Goal: Navigation & Orientation: Find specific page/section

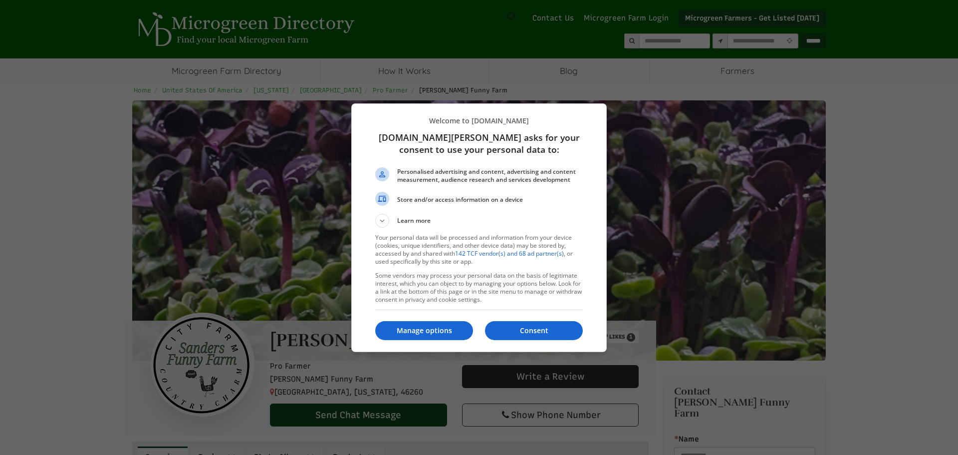
click at [561, 120] on p "Welcome to [DOMAIN_NAME]" at bounding box center [479, 120] width 208 height 9
click at [446, 331] on p "Manage options" at bounding box center [424, 330] width 98 height 10
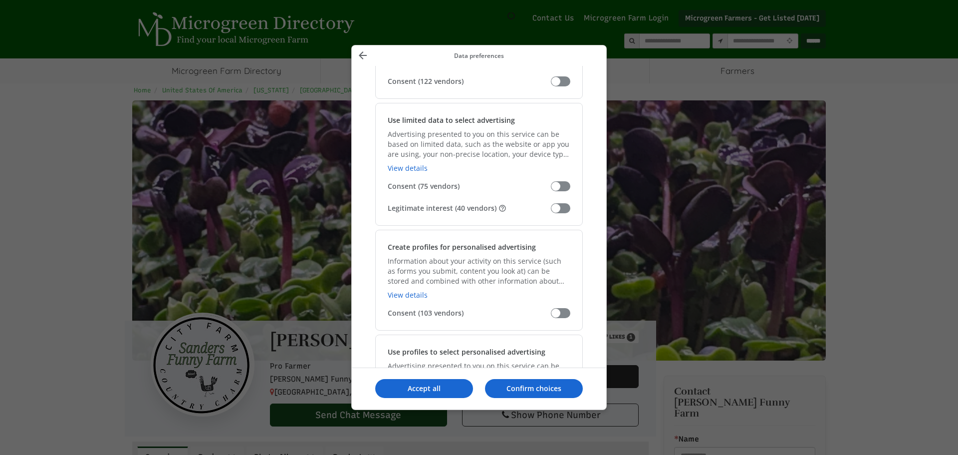
scroll to position [150, 0]
select select
click at [551, 207] on span "Manage your data" at bounding box center [560, 207] width 19 height 10
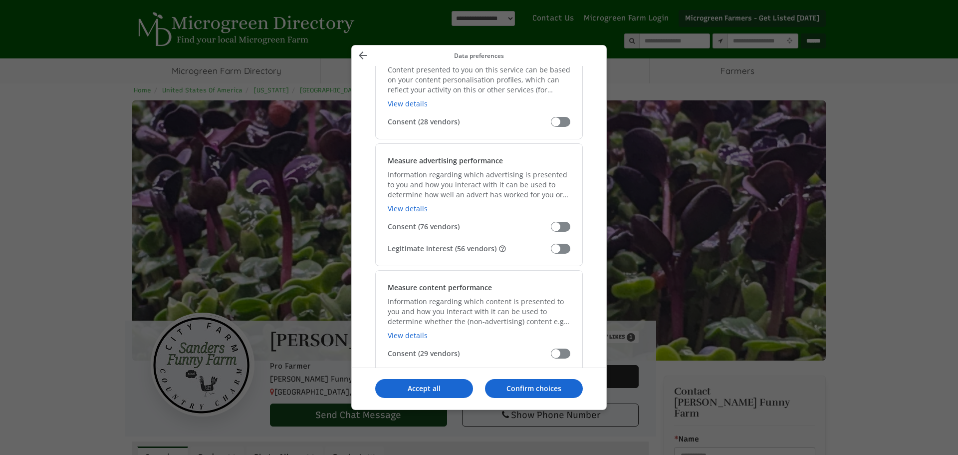
scroll to position [799, 0]
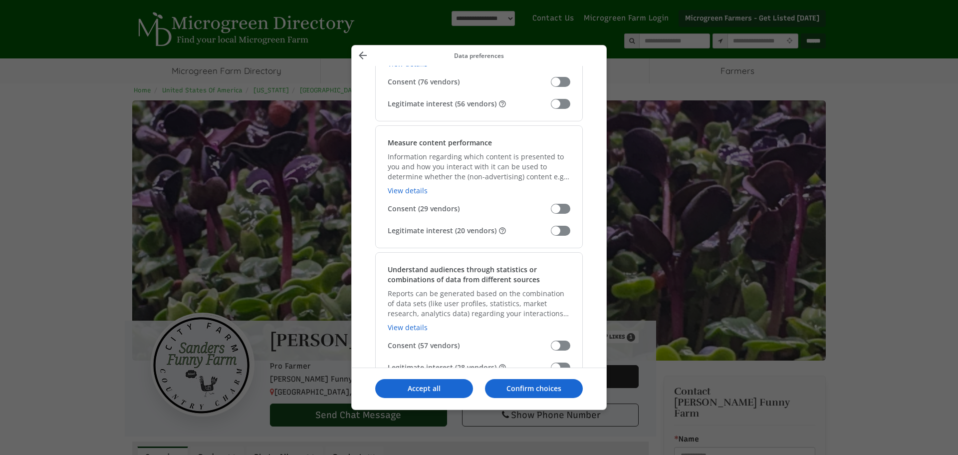
click at [555, 104] on span "Manage your data" at bounding box center [560, 104] width 19 height 10
click at [555, 230] on span "Manage your data" at bounding box center [560, 231] width 19 height 10
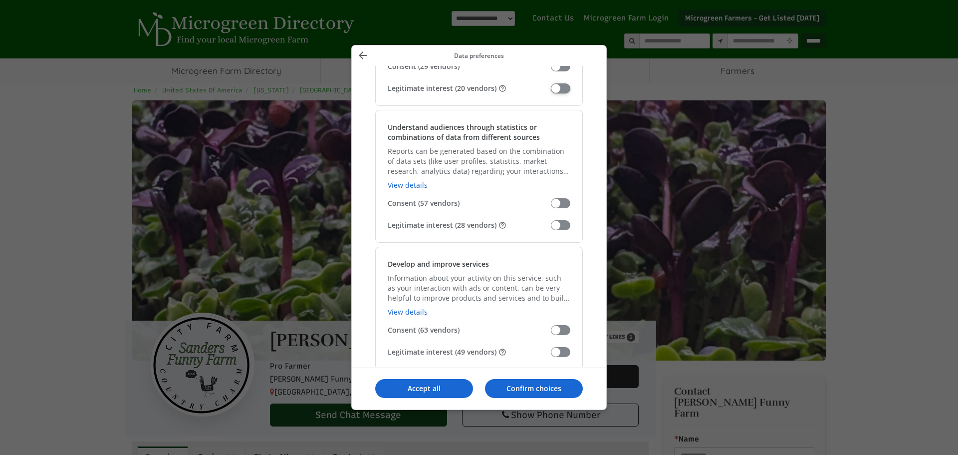
scroll to position [948, 0]
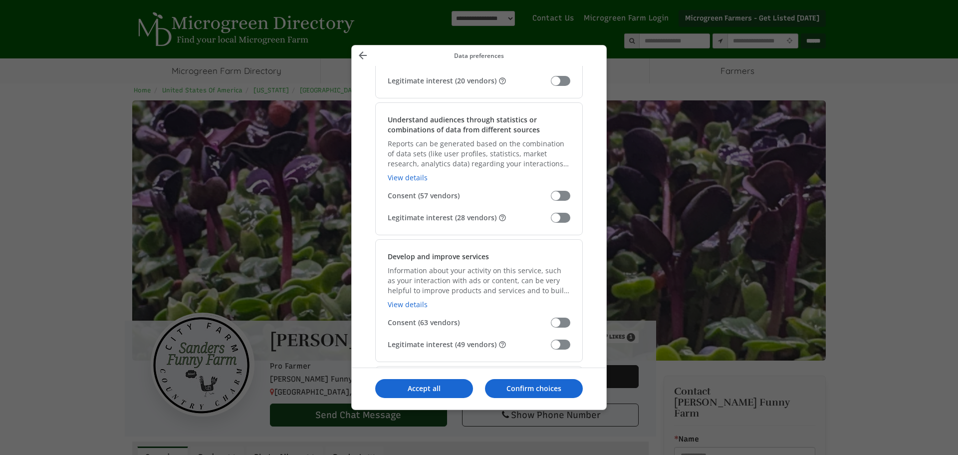
click at [552, 218] on span "Manage your data" at bounding box center [560, 218] width 19 height 10
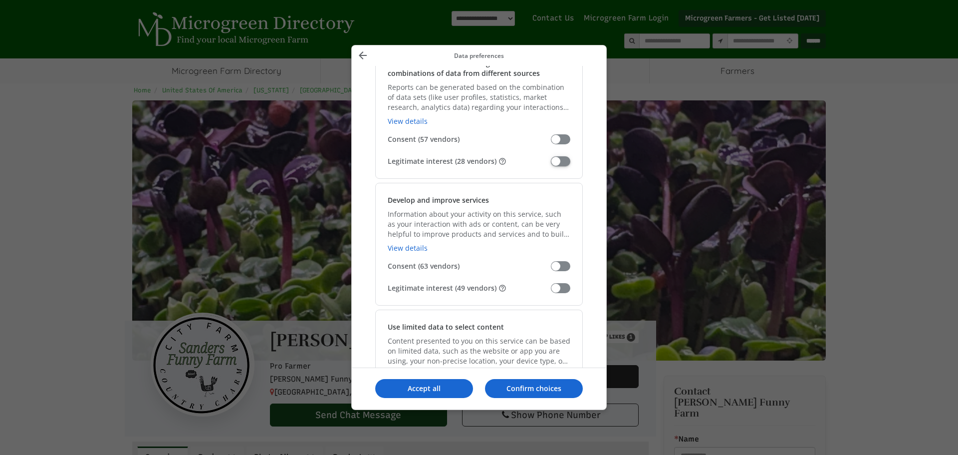
scroll to position [1048, 0]
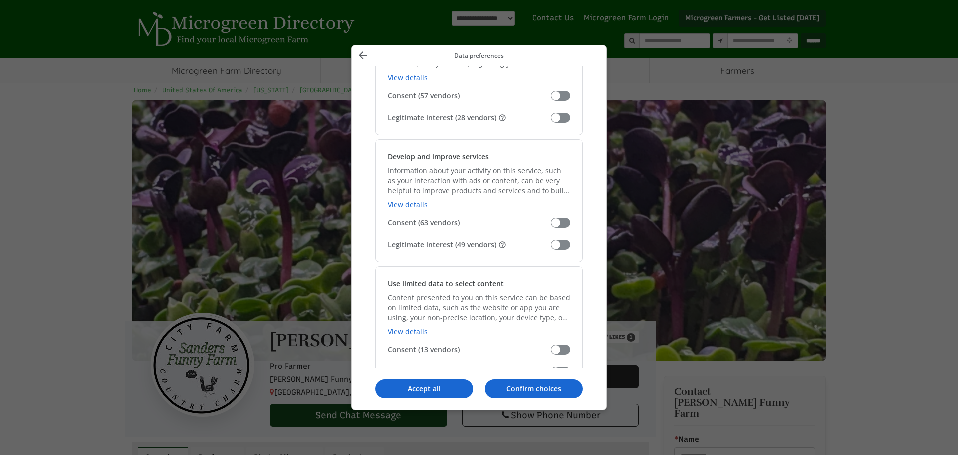
click at [553, 249] on span "Manage your data" at bounding box center [560, 245] width 19 height 10
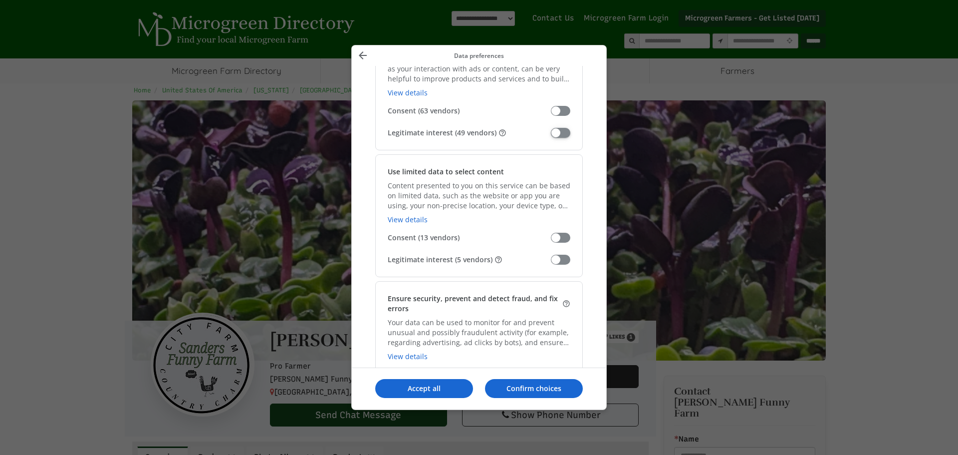
scroll to position [1198, 0]
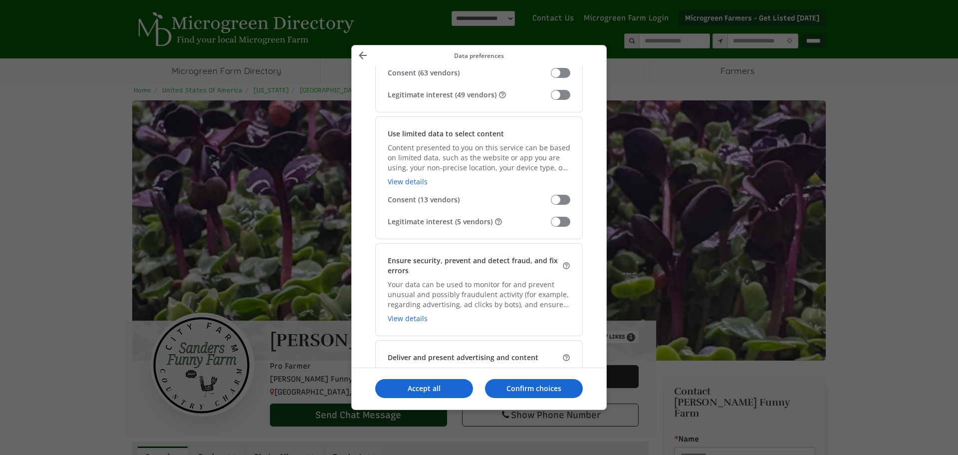
click at [552, 221] on span "Manage your data" at bounding box center [560, 222] width 19 height 10
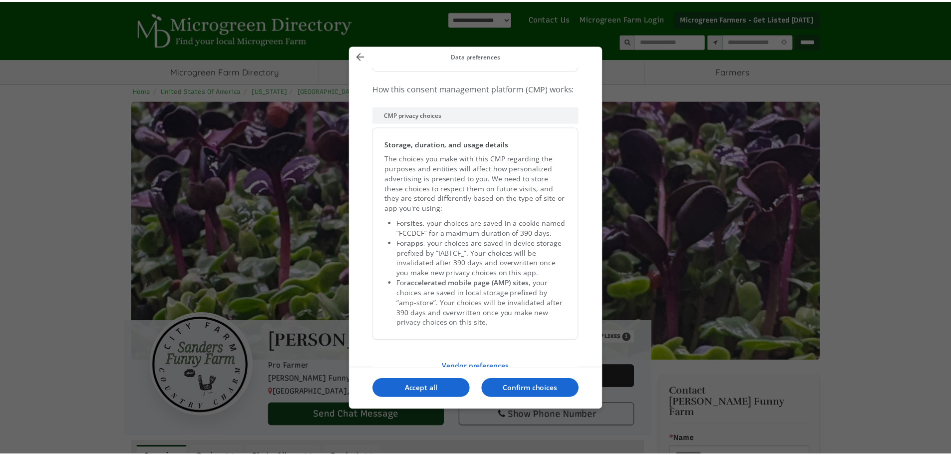
scroll to position [2033, 0]
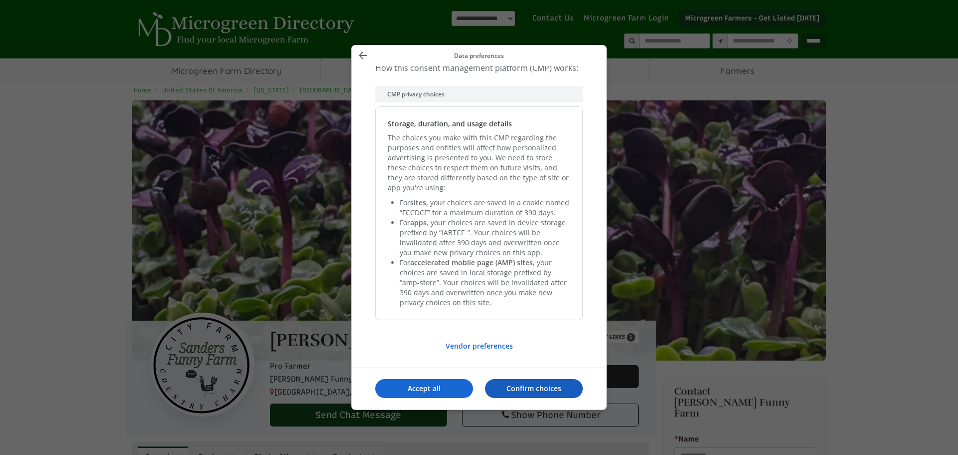
click at [525, 385] on p "Confirm choices" at bounding box center [534, 388] width 98 height 10
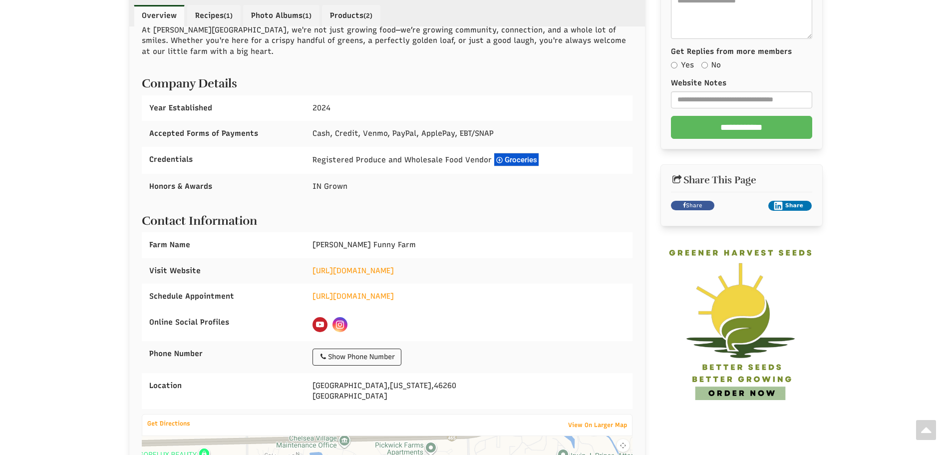
scroll to position [649, 0]
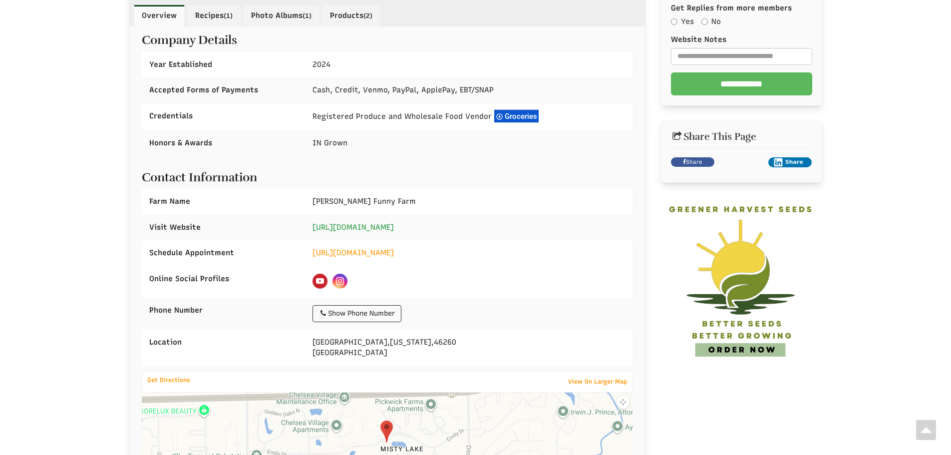
click at [381, 228] on link "[URL][DOMAIN_NAME]" at bounding box center [352, 227] width 81 height 9
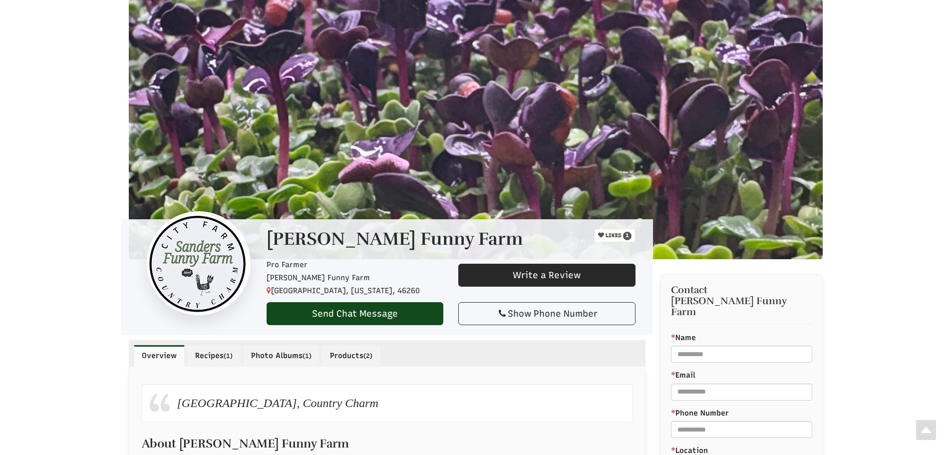
scroll to position [50, 0]
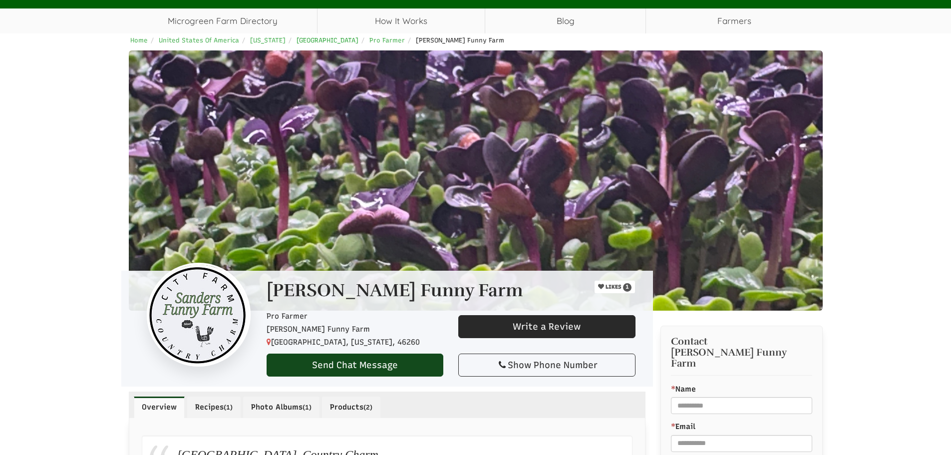
click at [313, 38] on span "[GEOGRAPHIC_DATA]" at bounding box center [327, 39] width 62 height 7
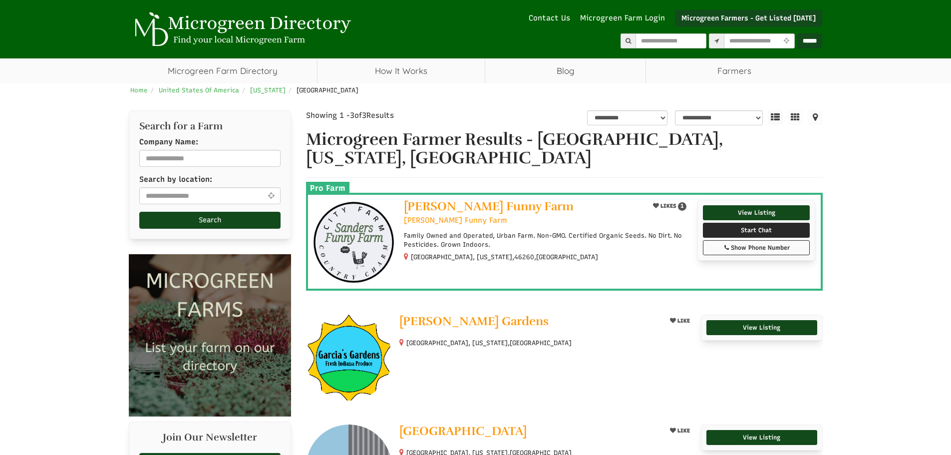
select select
